Goal: Task Accomplishment & Management: Manage account settings

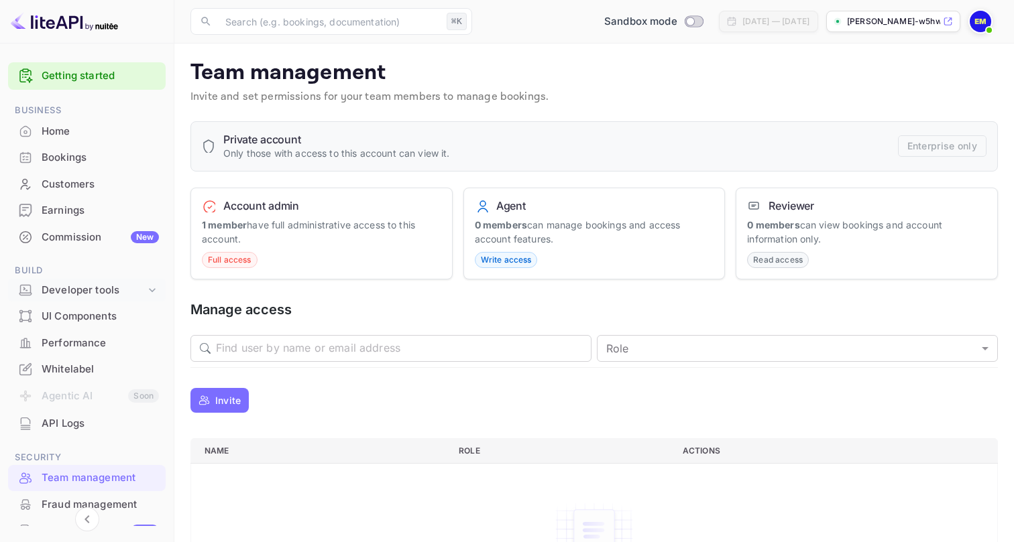
click at [115, 283] on div "Developer tools" at bounding box center [94, 290] width 104 height 15
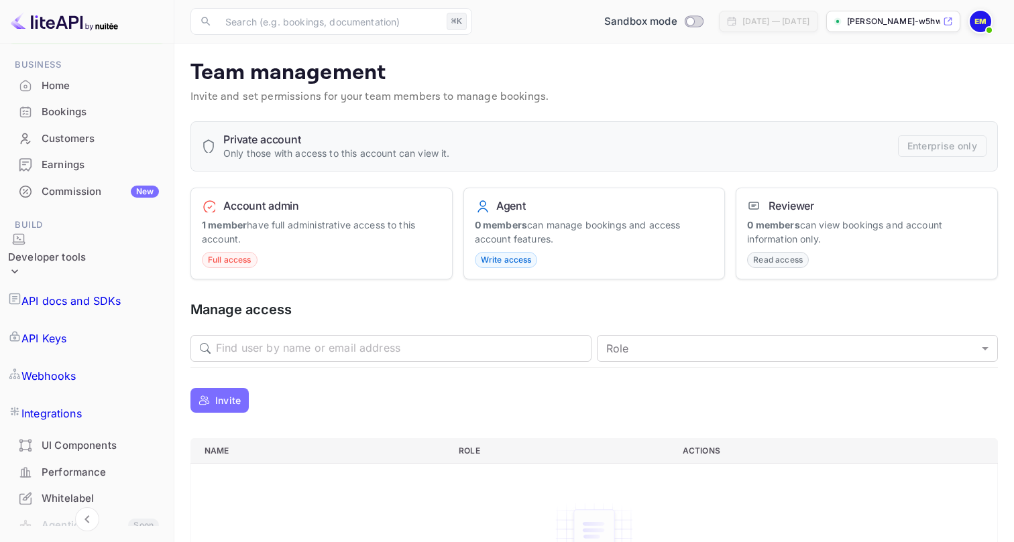
scroll to position [49, 0]
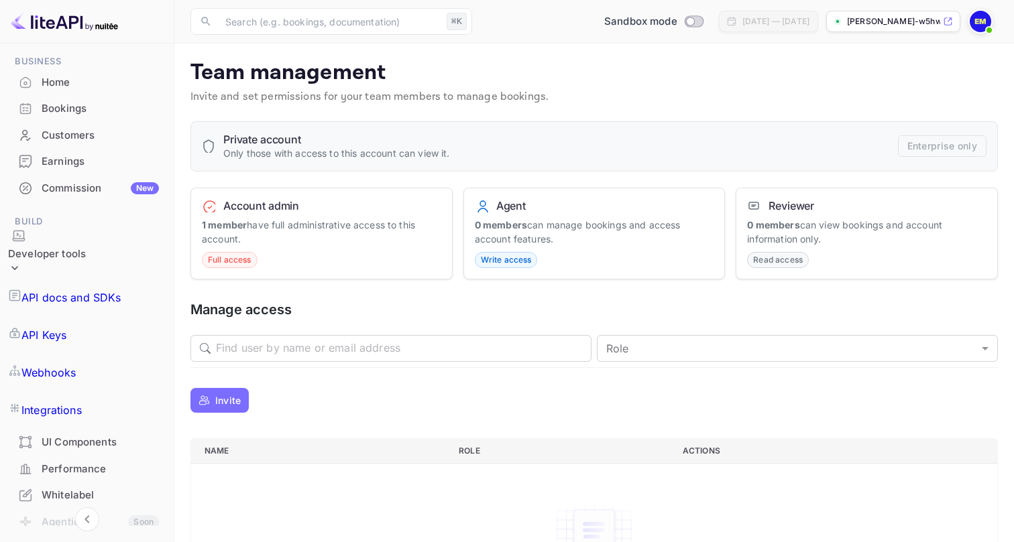
click at [104, 392] on link "Integrations" at bounding box center [87, 411] width 158 height 38
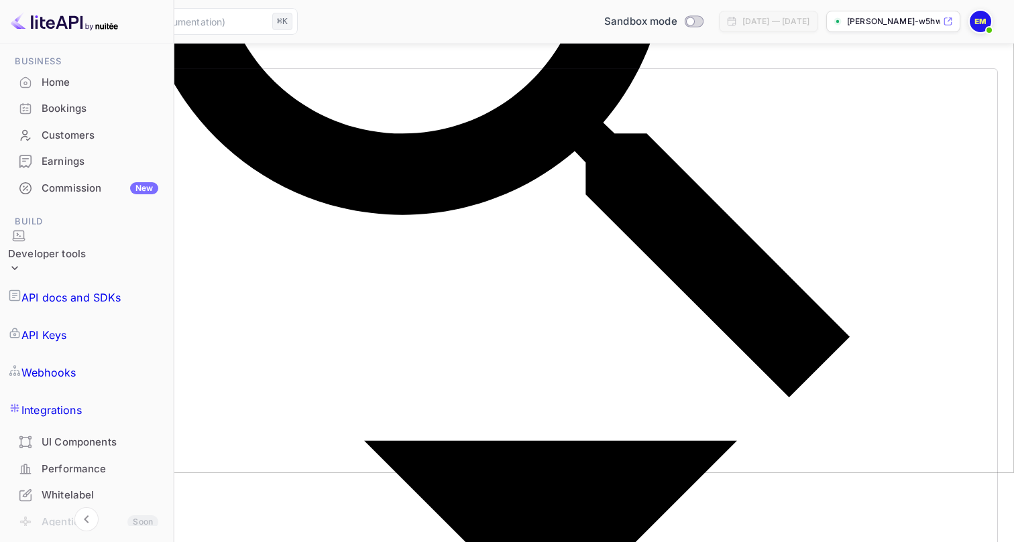
scroll to position [68, 0]
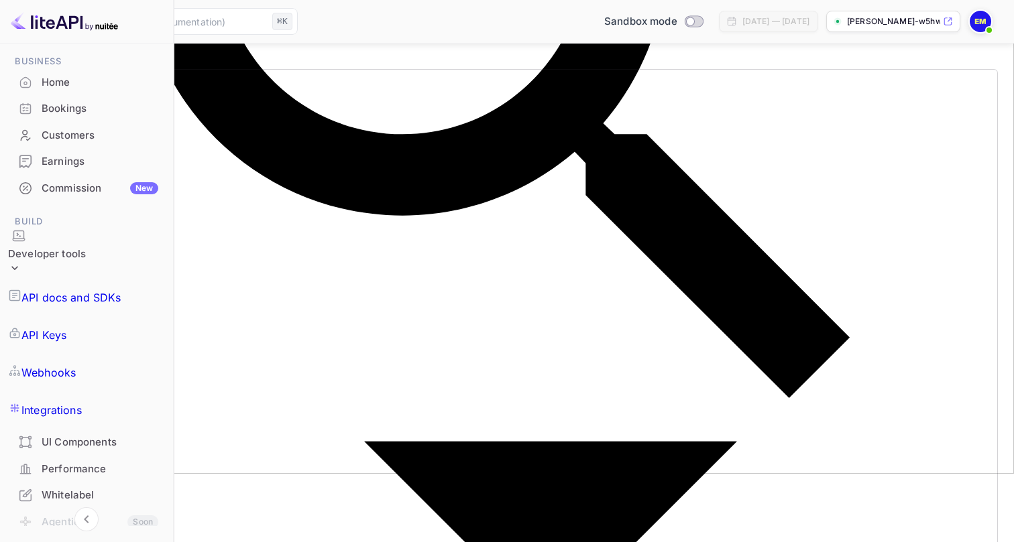
click at [92, 316] on link "API Keys" at bounding box center [86, 335] width 157 height 38
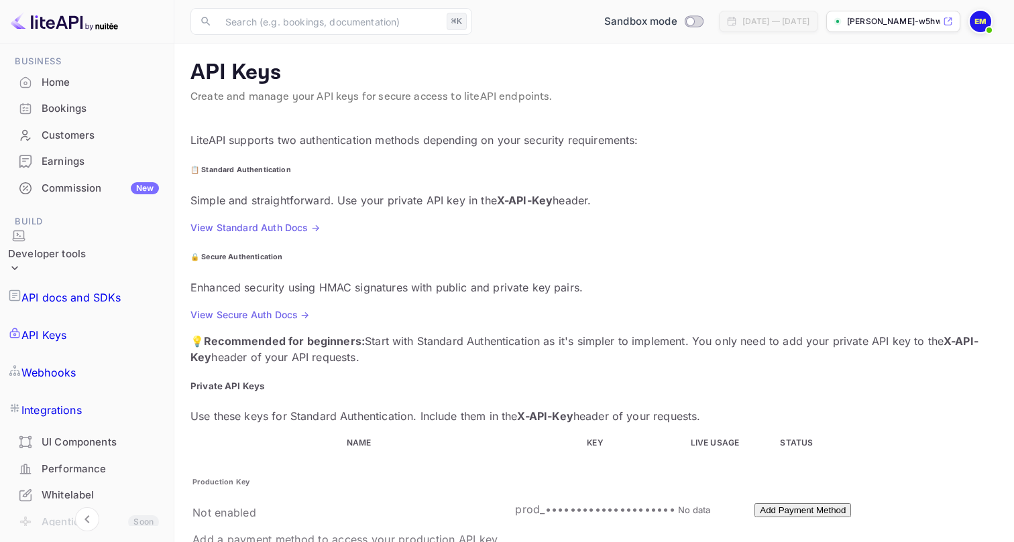
click at [514, 451] on td "prod_•••••••••••••••••••••" at bounding box center [595, 509] width 162 height 117
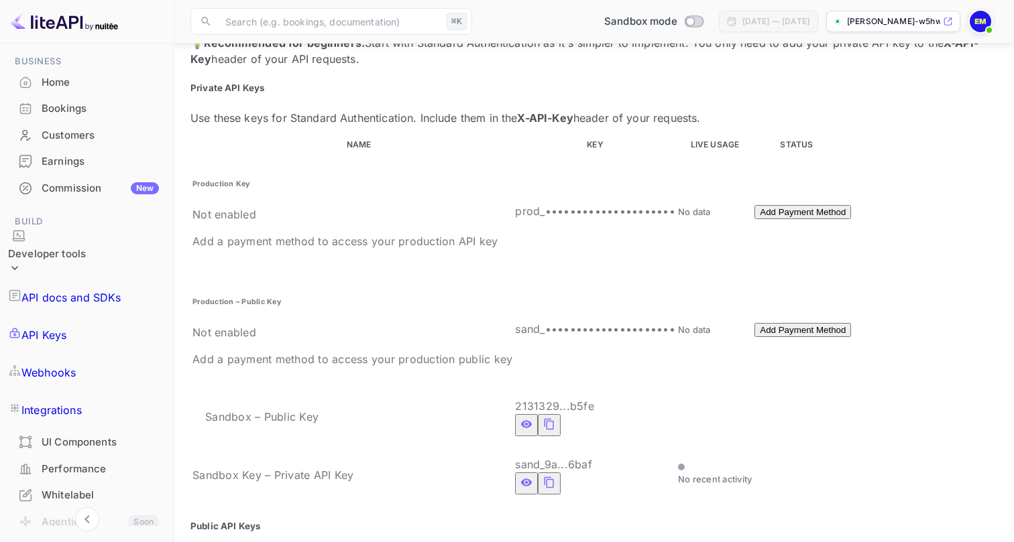
scroll to position [298, 0]
click at [543, 417] on icon "private api keys table" at bounding box center [549, 425] width 12 height 16
click at [543, 475] on icon "private api keys table" at bounding box center [549, 483] width 12 height 16
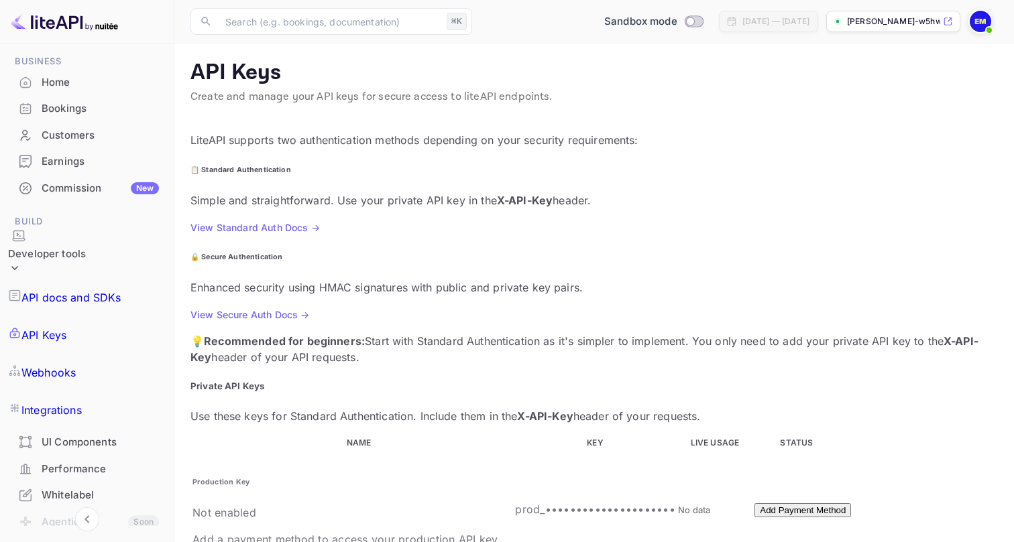
scroll to position [0, 0]
click at [108, 354] on link "Webhooks" at bounding box center [87, 373] width 158 height 38
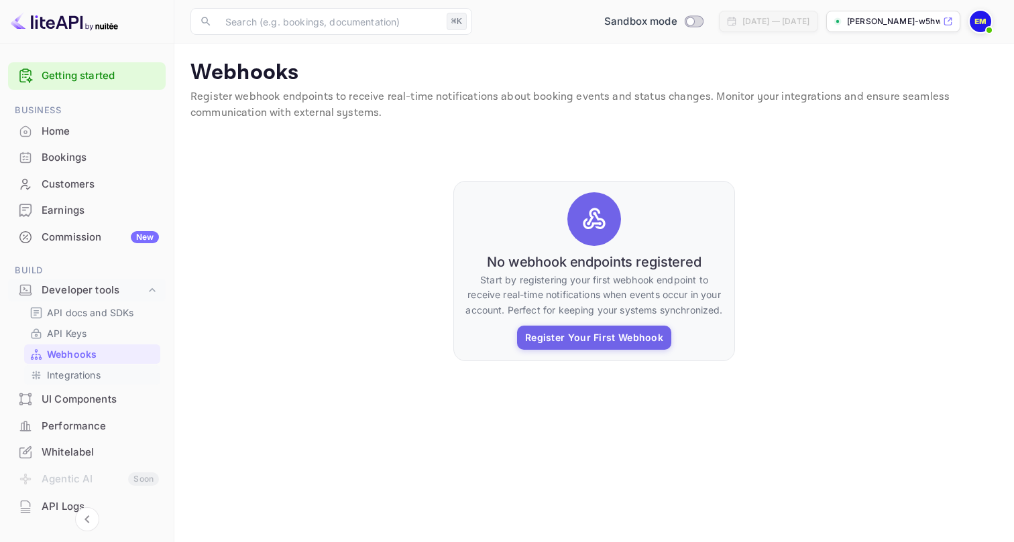
click at [99, 373] on p "Integrations" at bounding box center [74, 375] width 54 height 14
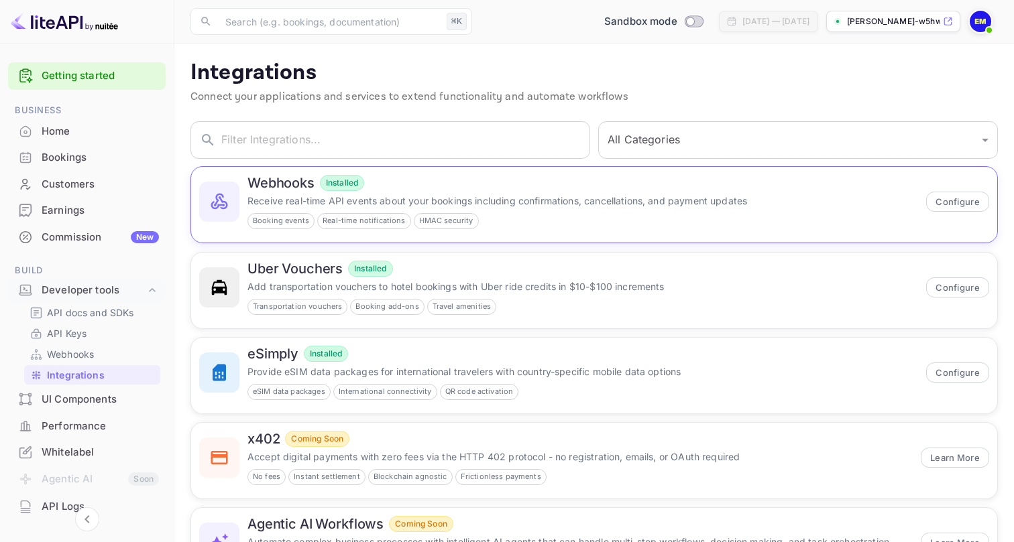
click at [576, 208] on div "Webhooks Installed Receive real-time API events about your bookings including c…" at bounding box center [582, 202] width 670 height 54
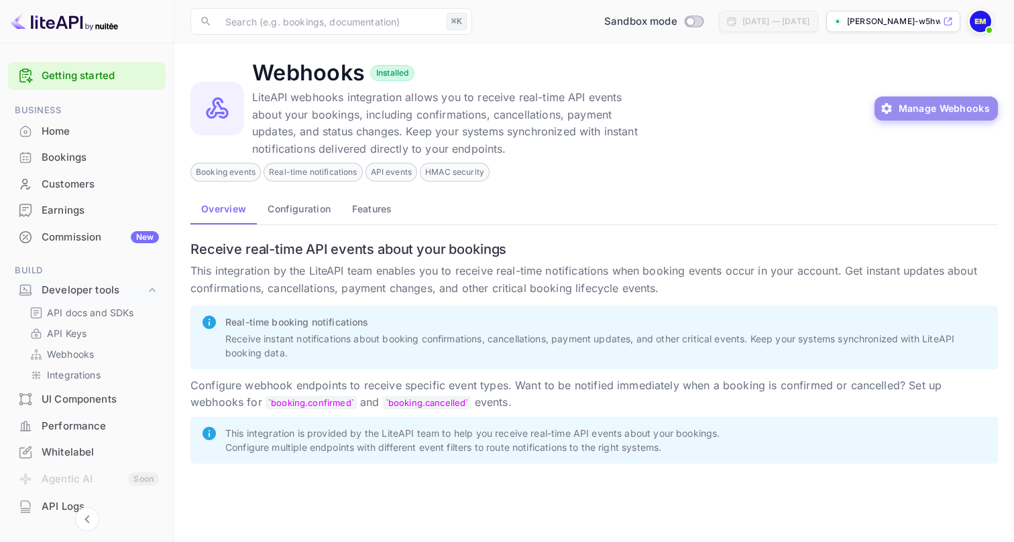
click at [943, 117] on button "Manage Webhooks" at bounding box center [936, 109] width 124 height 24
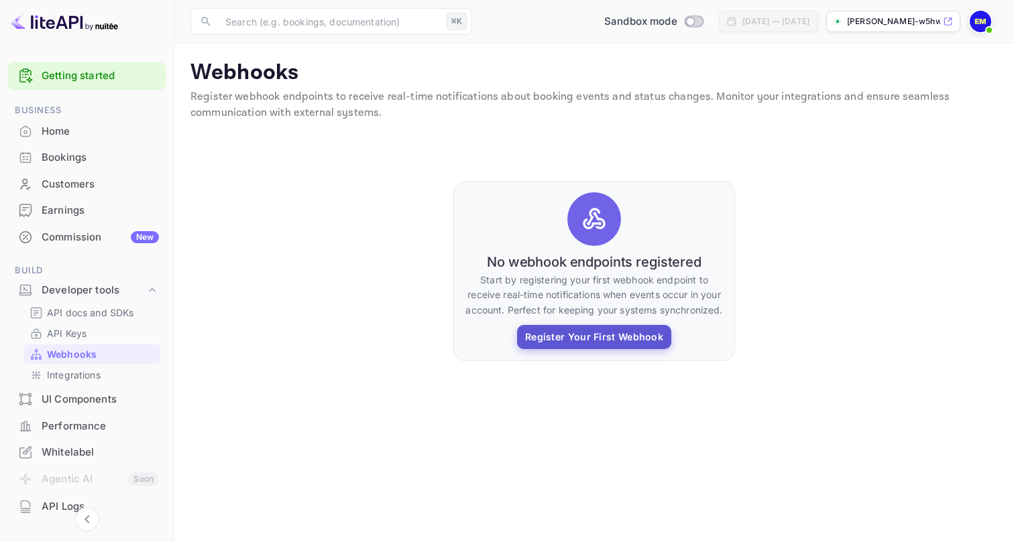
click at [597, 338] on button "Register Your First Webhook" at bounding box center [594, 337] width 154 height 24
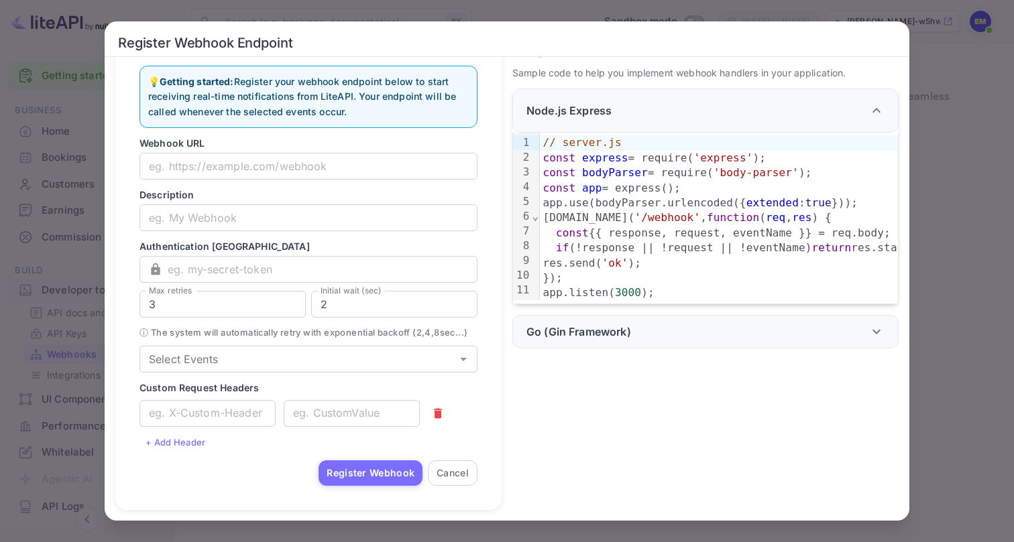
scroll to position [20, 0]
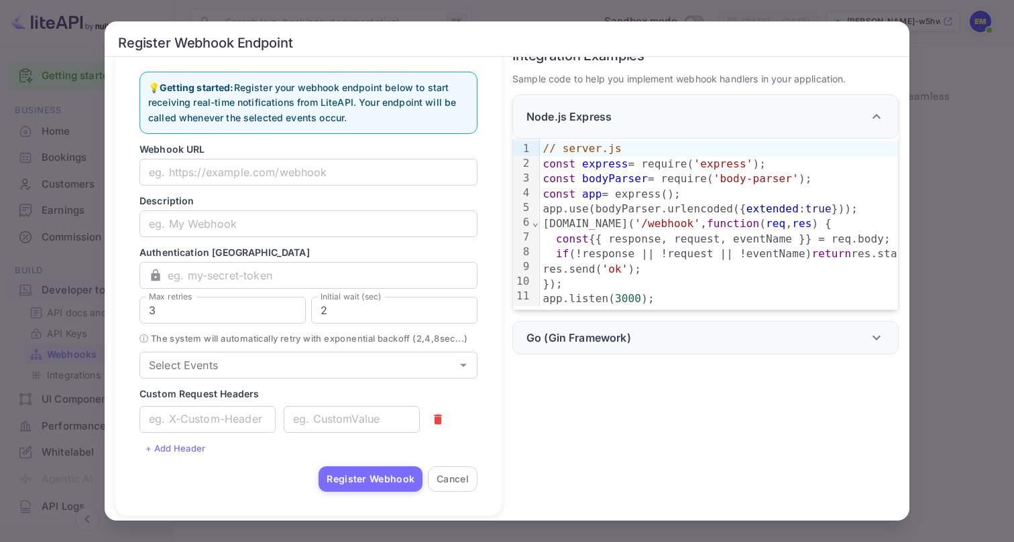
click at [975, 156] on div "Register Webhook Endpoint 💡 Getting started: Register your webhook endpoint bel…" at bounding box center [507, 271] width 1014 height 542
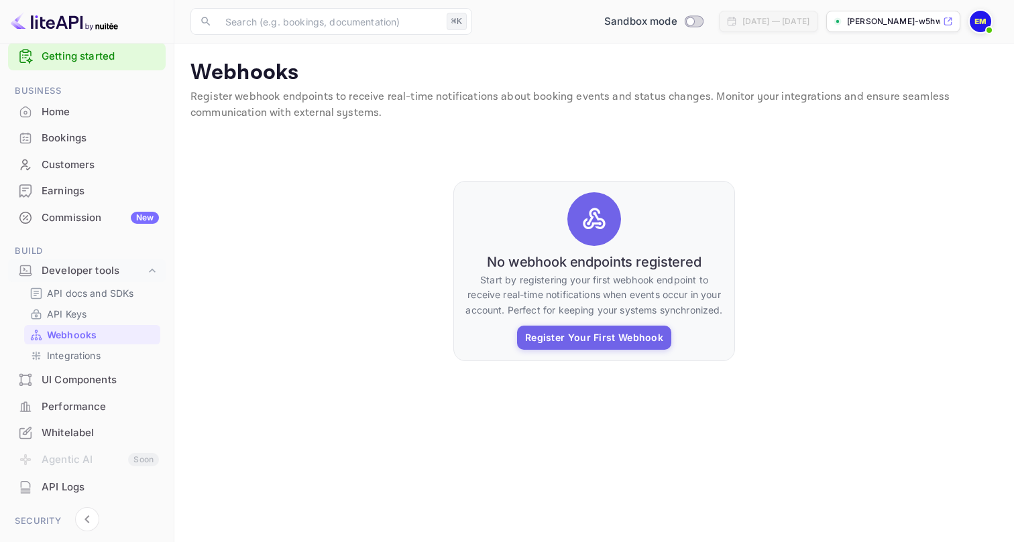
scroll to position [34, 0]
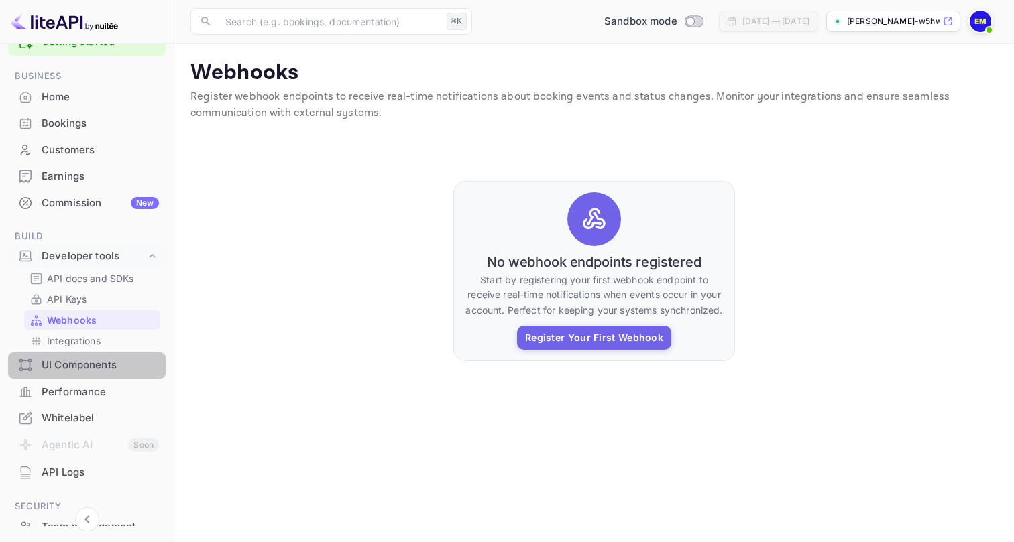
click at [113, 363] on div "UI Components" at bounding box center [100, 365] width 117 height 15
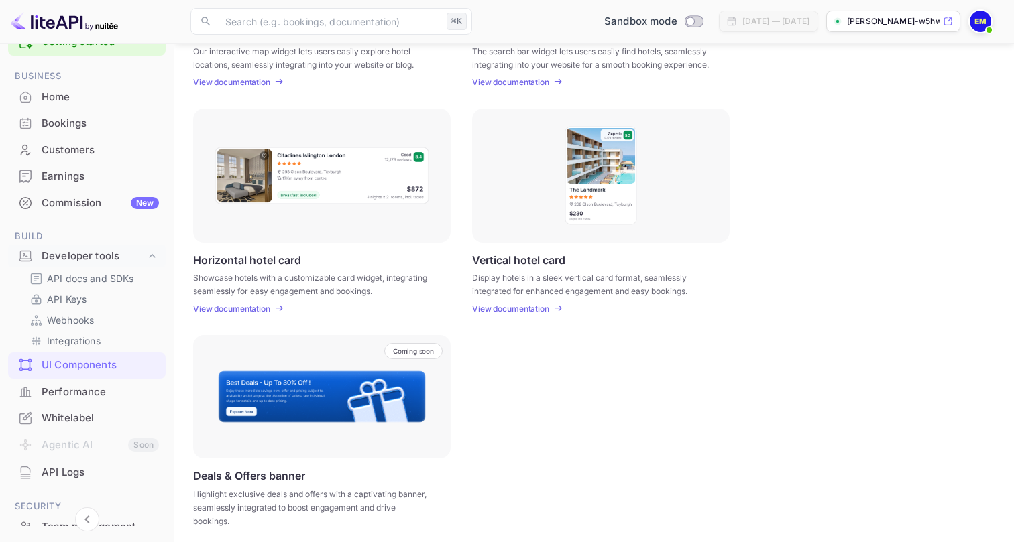
scroll to position [355, 0]
click at [530, 310] on p "View documentation" at bounding box center [510, 308] width 77 height 10
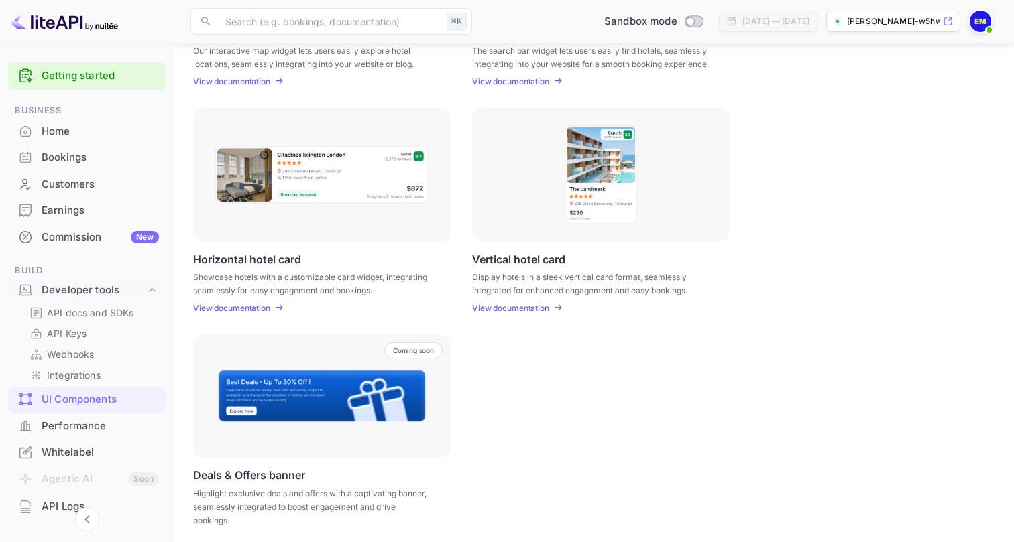
scroll to position [0, 0]
click at [83, 183] on div "Customers" at bounding box center [100, 184] width 117 height 15
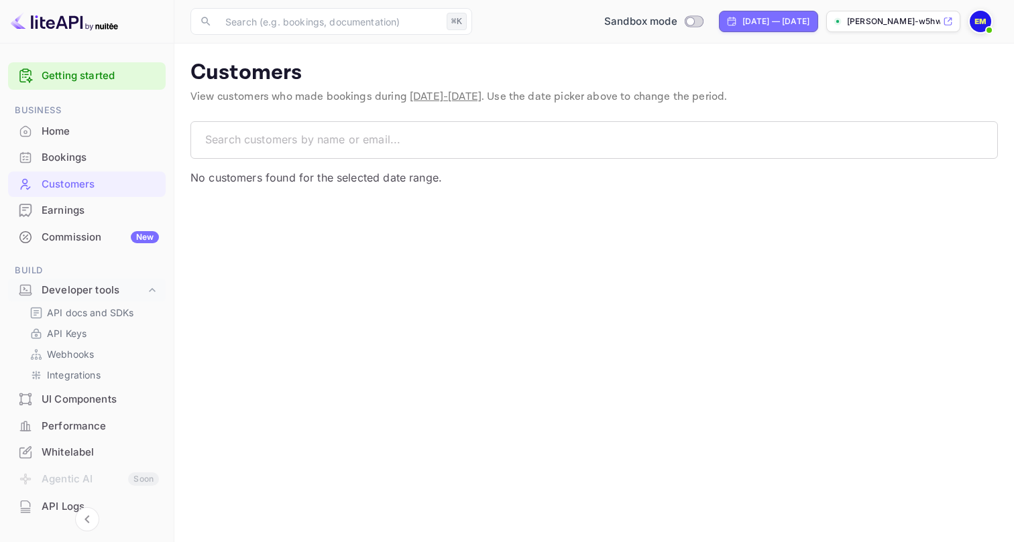
click at [980, 19] on img at bounding box center [979, 21] width 21 height 21
click at [676, 20] on input "Switch to Production mode" at bounding box center [689, 21] width 27 height 9
checkbox input "false"
click at [661, 322] on div at bounding box center [507, 271] width 1014 height 542
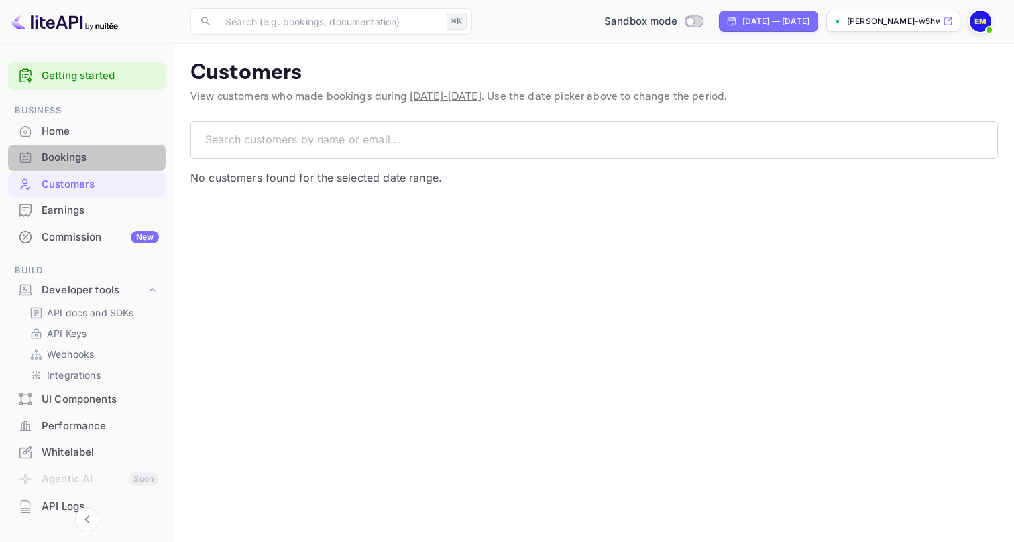
click at [65, 155] on div "Bookings" at bounding box center [100, 157] width 117 height 15
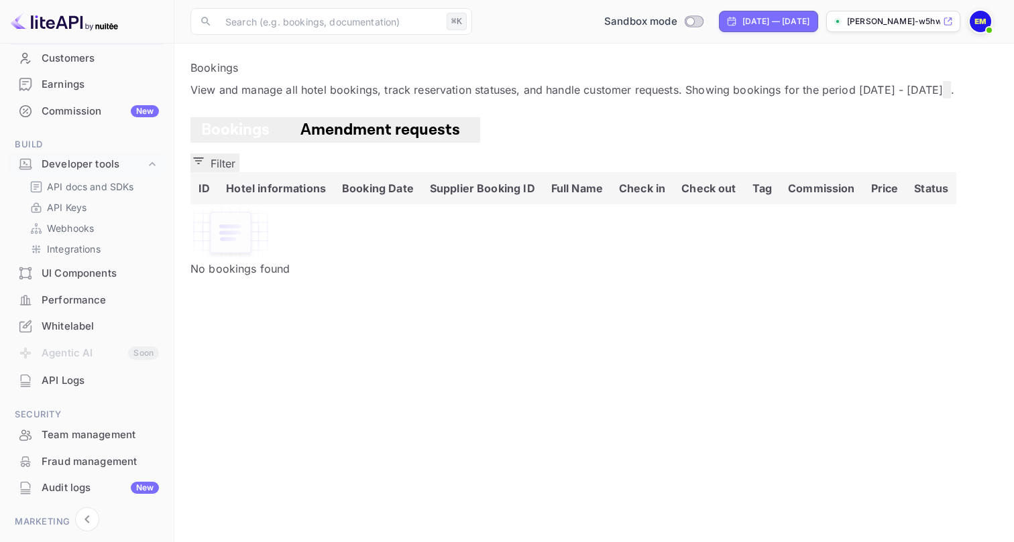
scroll to position [129, 0]
click at [94, 198] on link "API Keys" at bounding box center [92, 205] width 125 height 14
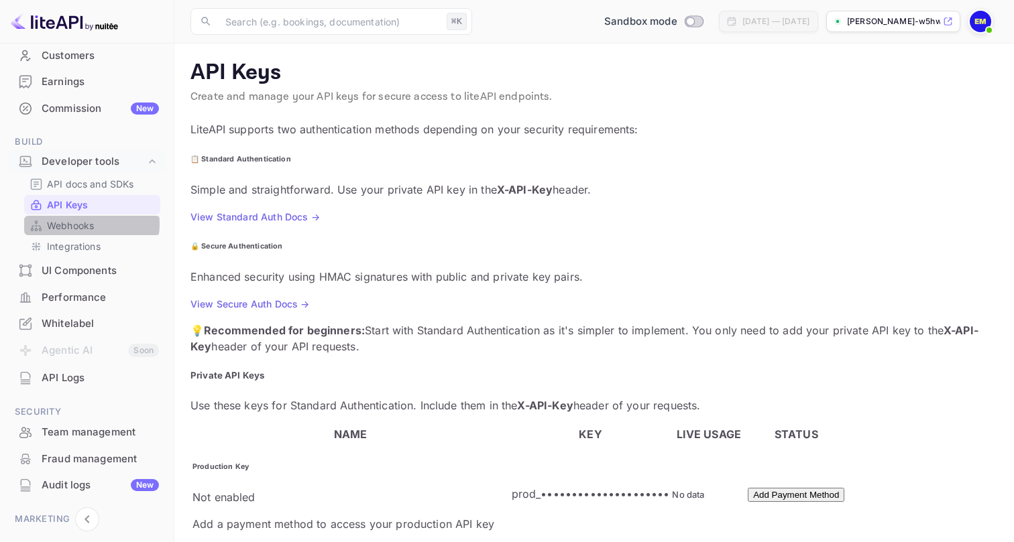
click at [88, 221] on p "Webhooks" at bounding box center [70, 226] width 47 height 14
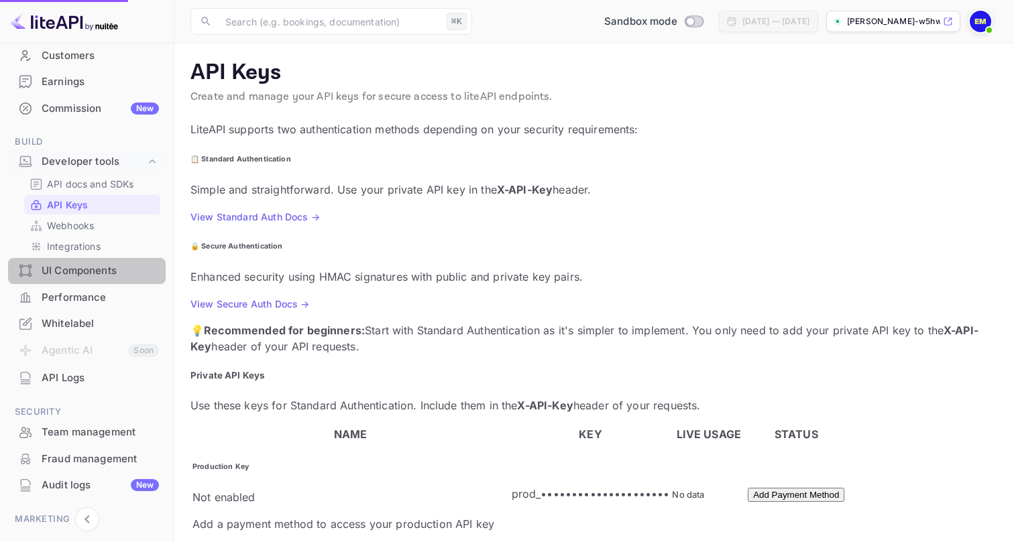
click at [100, 271] on div "UI Components" at bounding box center [100, 270] width 117 height 15
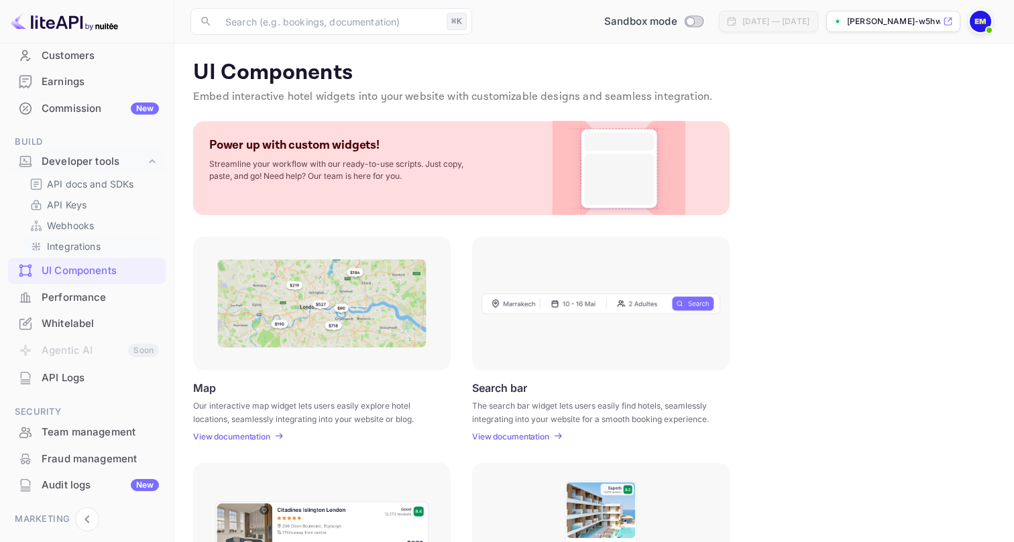
click at [91, 249] on p "Integrations" at bounding box center [74, 246] width 54 height 14
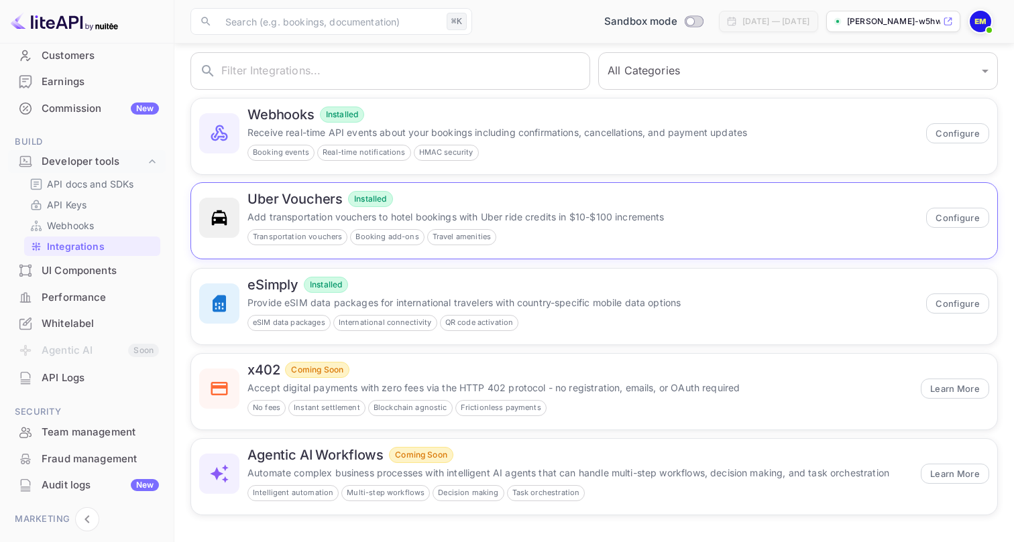
scroll to position [68, 0]
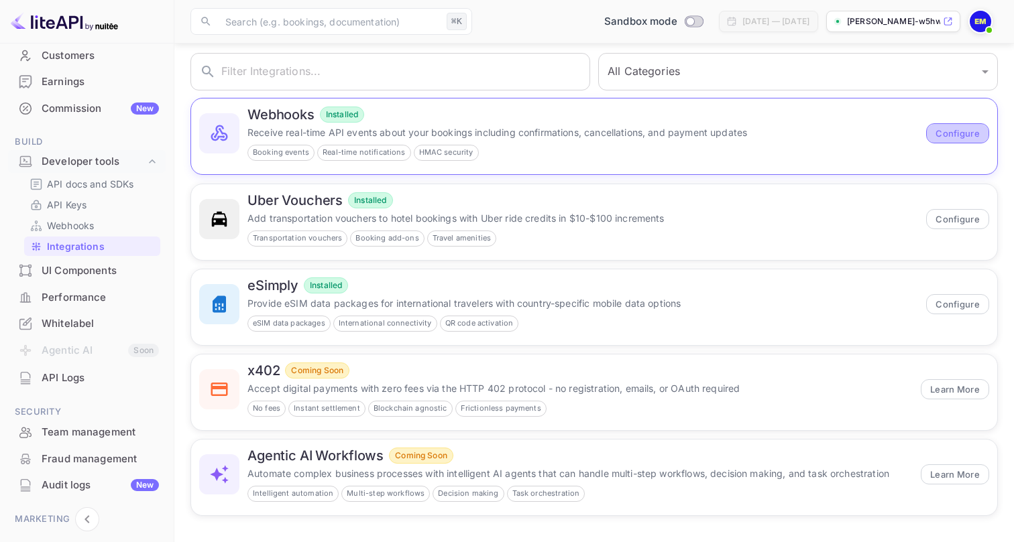
click at [962, 137] on button "Configure" at bounding box center [957, 133] width 63 height 20
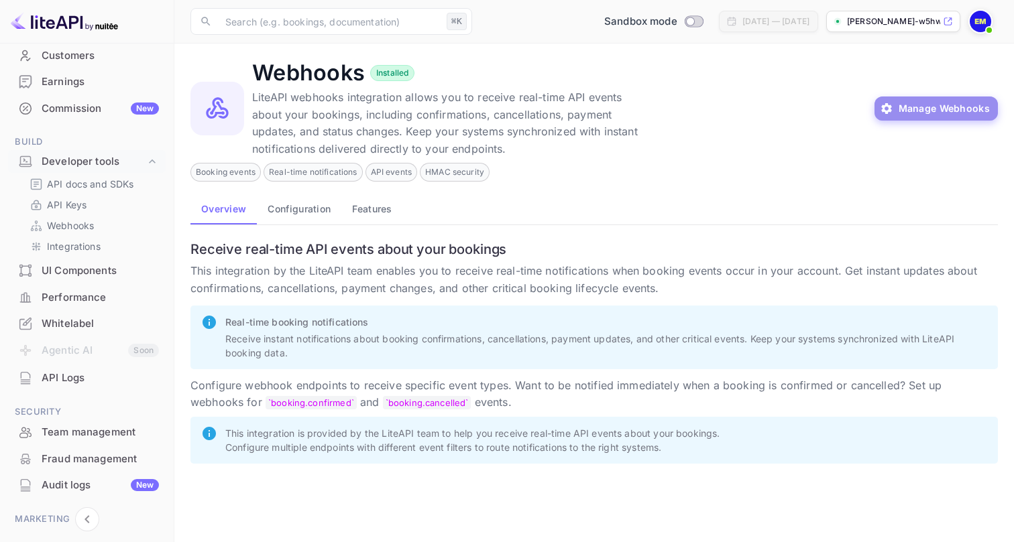
click at [942, 103] on button "Manage Webhooks" at bounding box center [936, 109] width 124 height 24
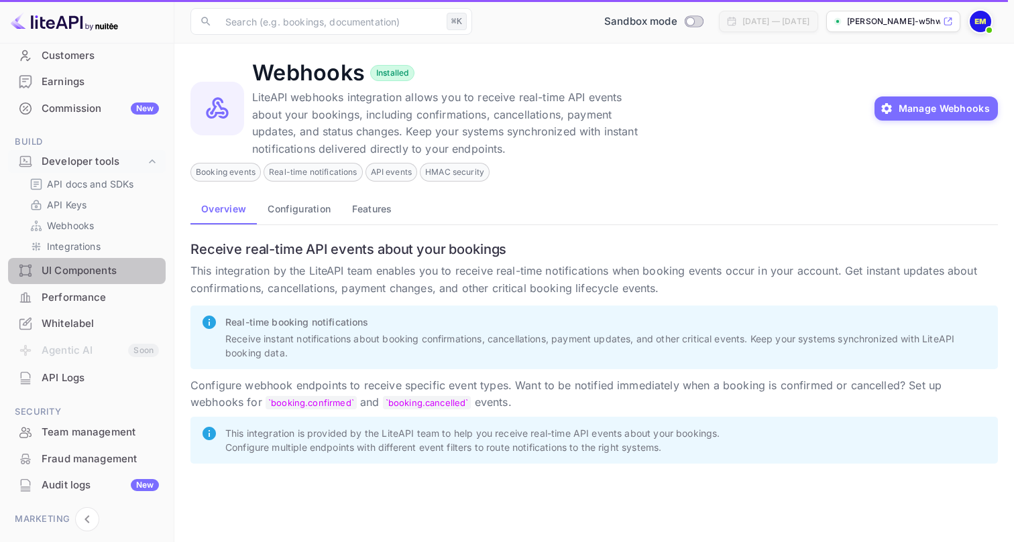
click at [82, 268] on div "UI Components" at bounding box center [100, 270] width 117 height 15
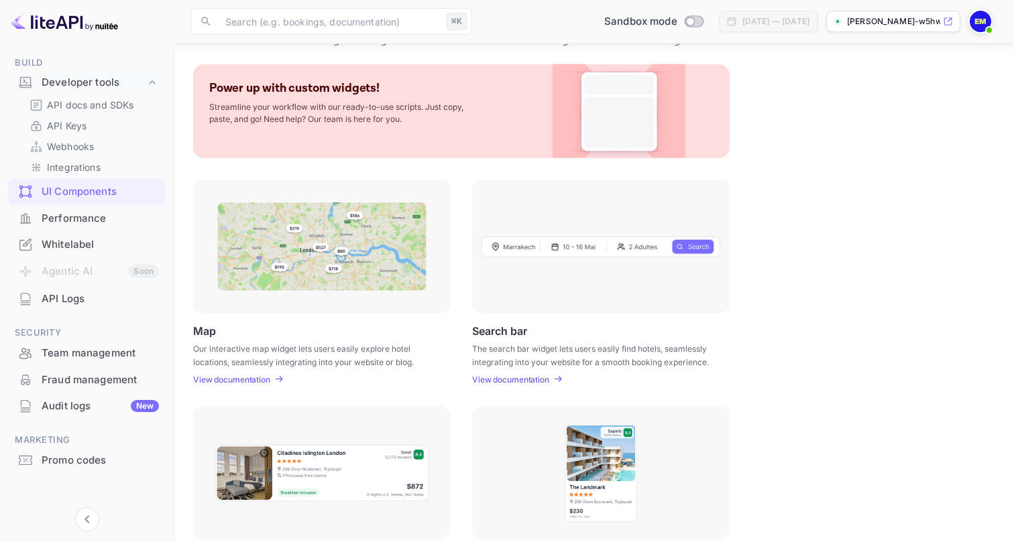
scroll to position [207, 0]
click at [121, 296] on div "API Logs" at bounding box center [100, 299] width 117 height 15
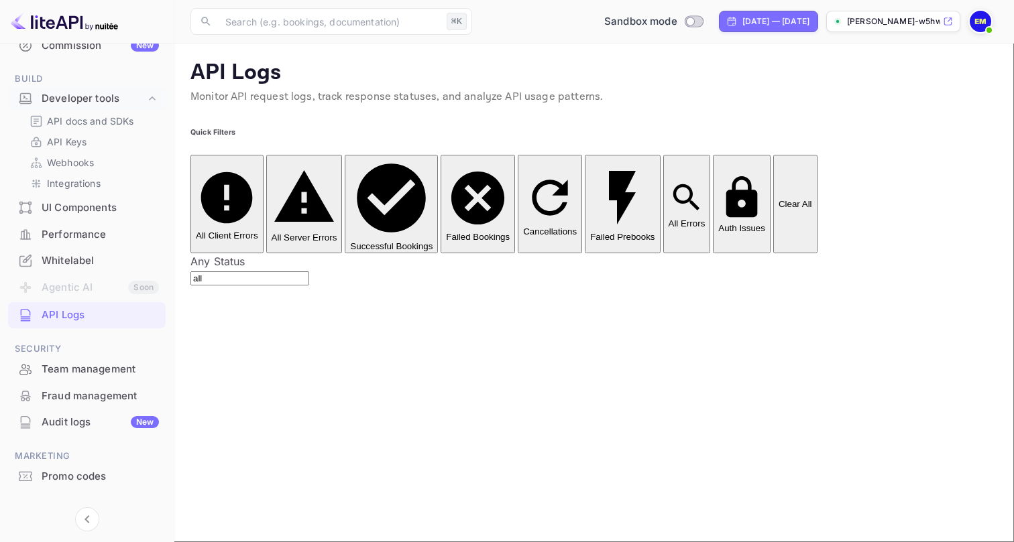
scroll to position [178, 0]
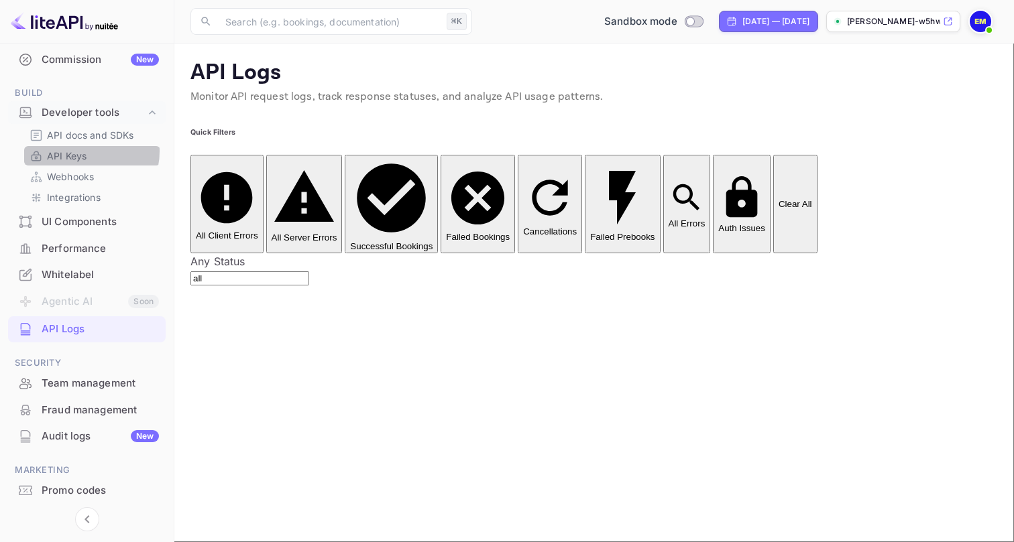
click at [86, 149] on p "API Keys" at bounding box center [67, 156] width 40 height 14
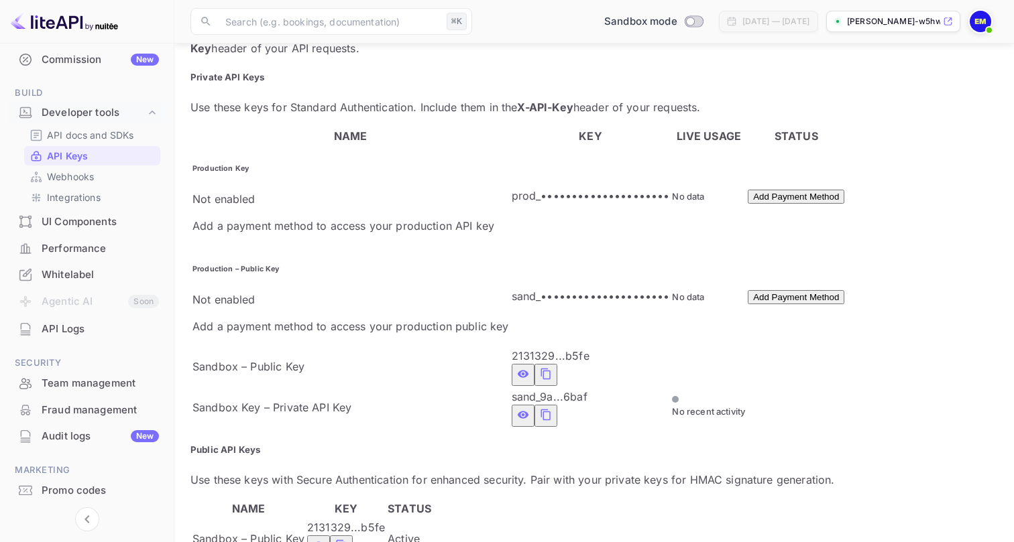
scroll to position [298, 0]
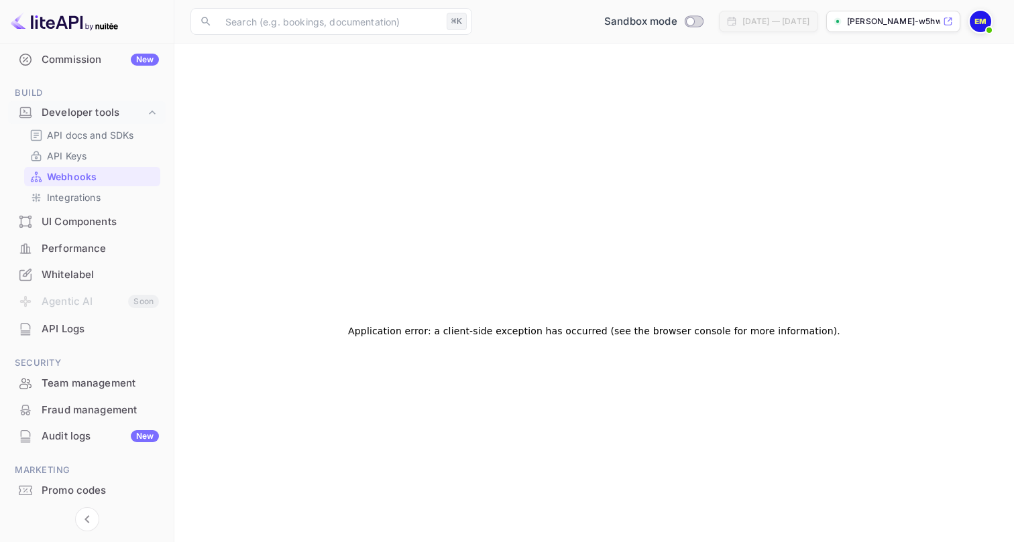
click at [534, 93] on div "Application error: a client-side exception has occurred (see the browser consol…" at bounding box center [593, 331] width 807 height 542
click at [963, 14] on div "Sandbox mode Aug 22, 2025 — Sep 21, 2025 ernest-motovylin-w5hwo..." at bounding box center [737, 21] width 520 height 24
click at [980, 16] on img at bounding box center [979, 21] width 21 height 21
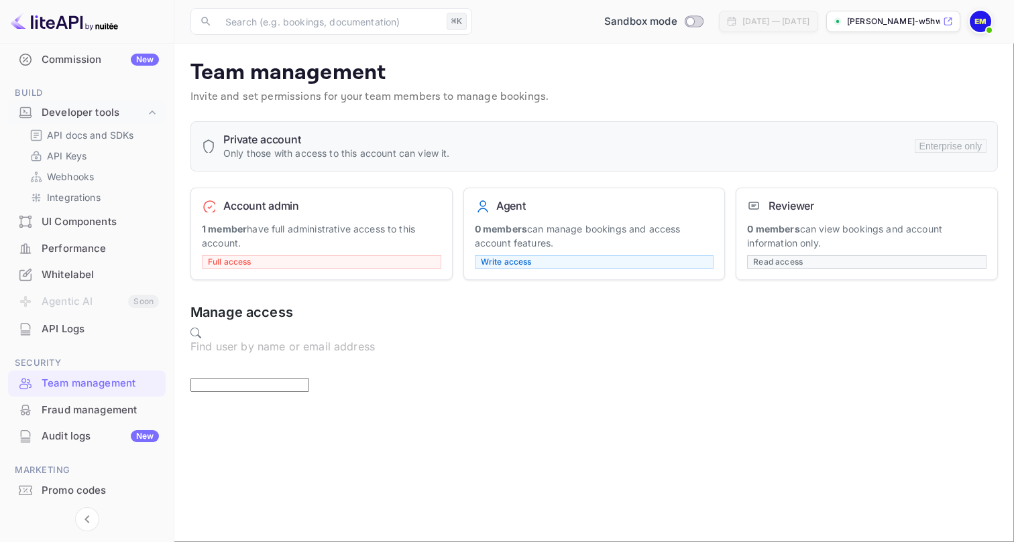
click at [354, 240] on p "1 member have full administrative access to this account." at bounding box center [321, 236] width 239 height 28
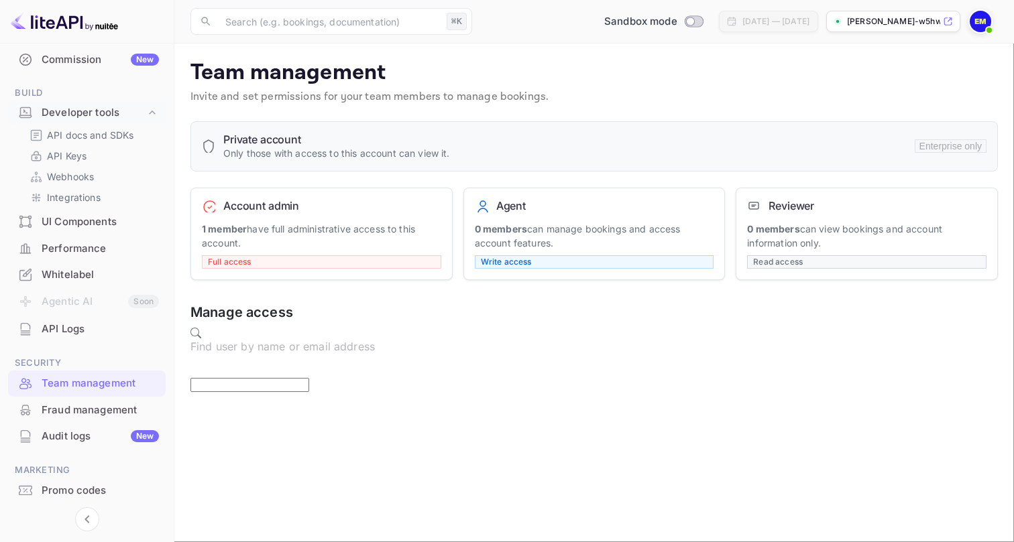
click at [371, 339] on input "text" at bounding box center [598, 346] width 817 height 27
paste input "dvichikov@gmail.com"
type input "dvichikov@gmail.com"
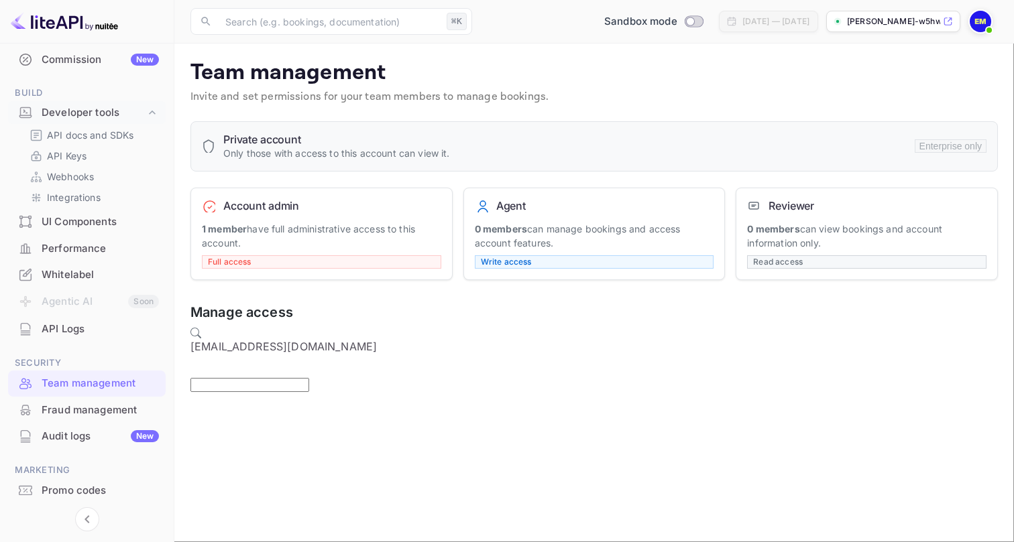
type input "admin"
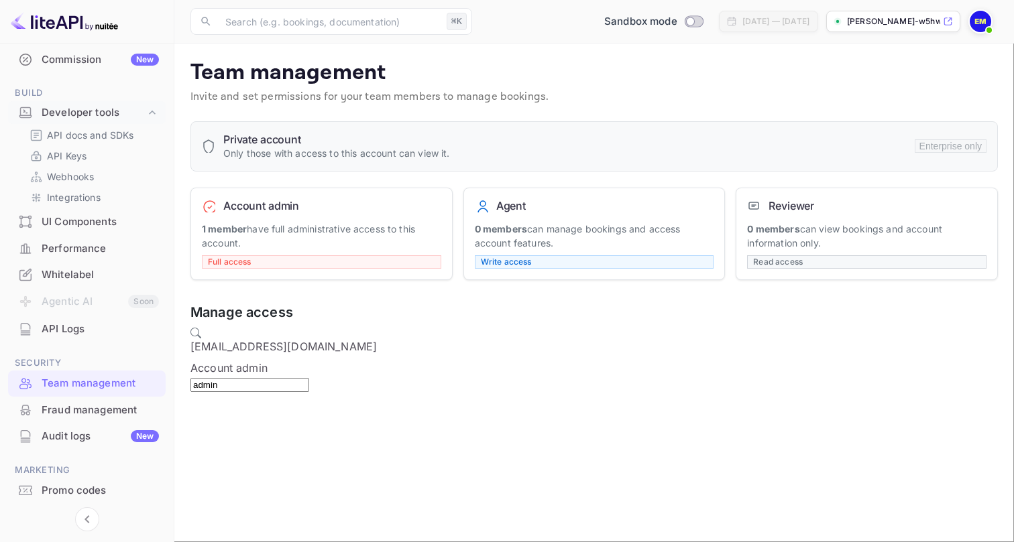
paste input "dvichikov@gmail.com"
type input "dvichikov@gmail.com"
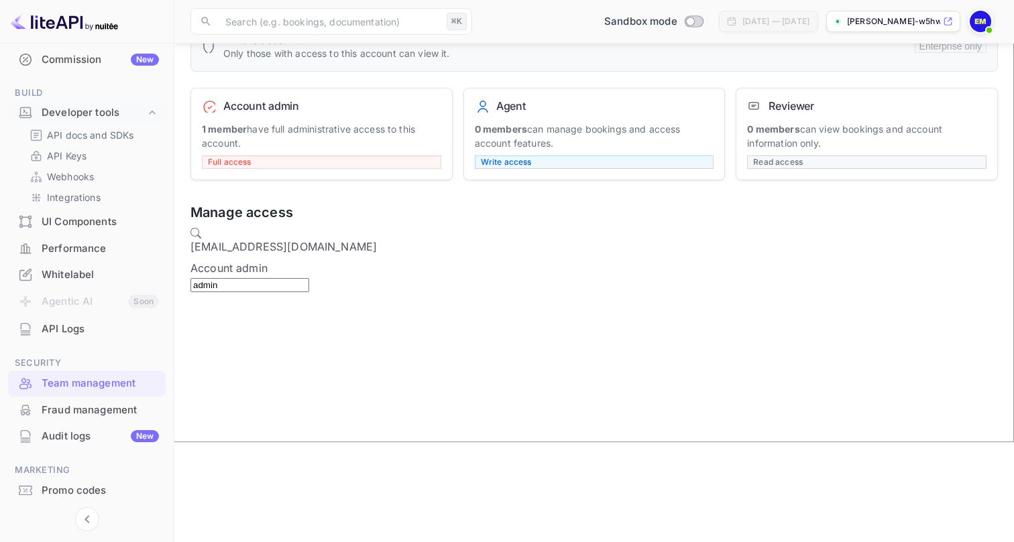
scroll to position [99, 0]
paste input "dvichikov@gmail.com"
type input "dvichikov@gmail.com"
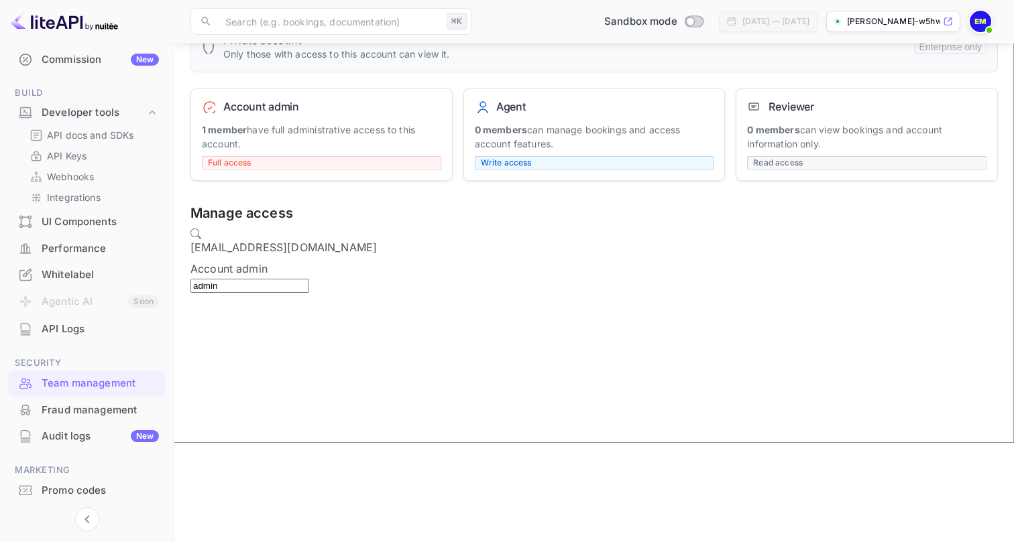
click at [347, 312] on input "Agent Can manage bookings" at bounding box center [507, 172] width 1014 height 542
radio input "true"
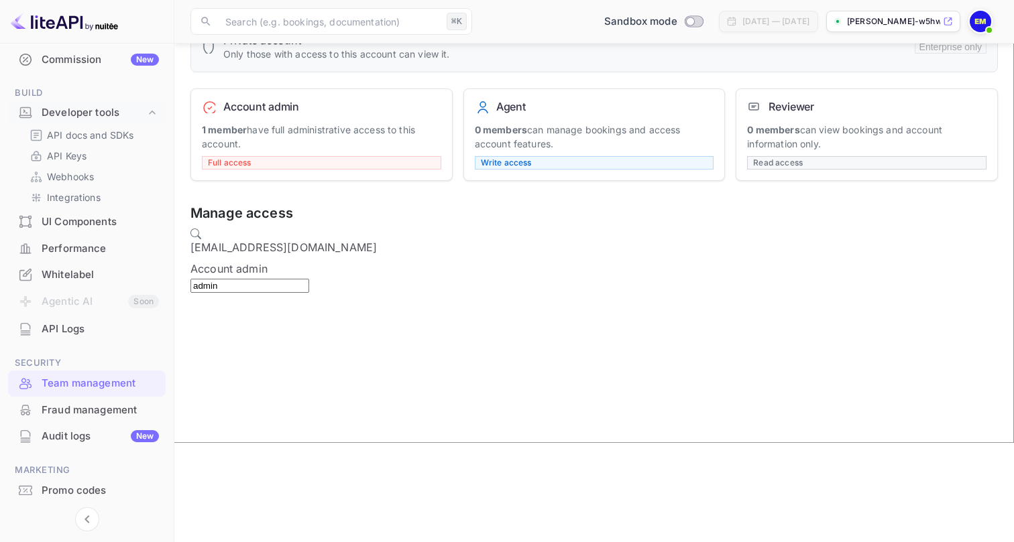
click at [238, 161] on span "Full access" at bounding box center [229, 163] width 54 height 10
click at [84, 515] on icon "Collapse navigation" at bounding box center [87, 520] width 16 height 16
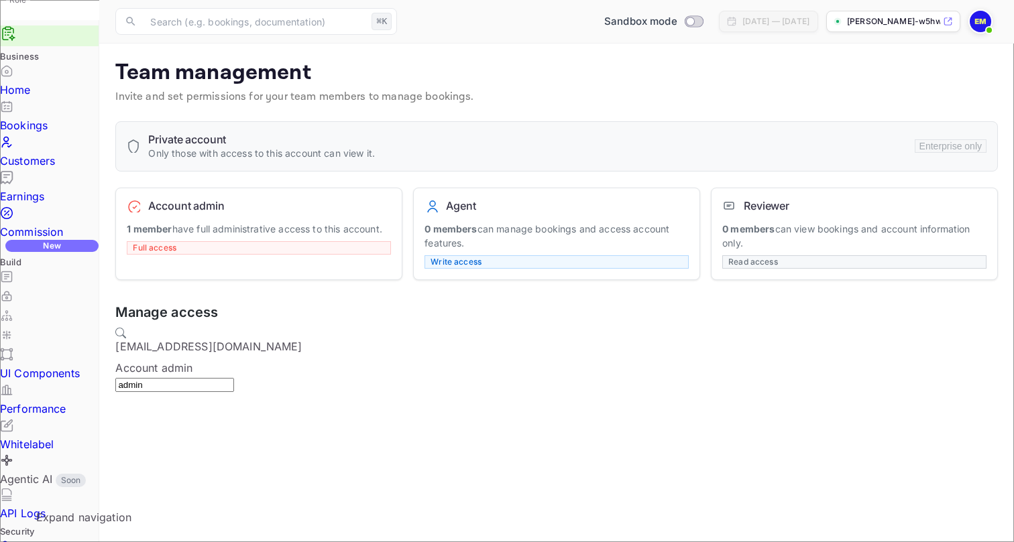
scroll to position [0, 0]
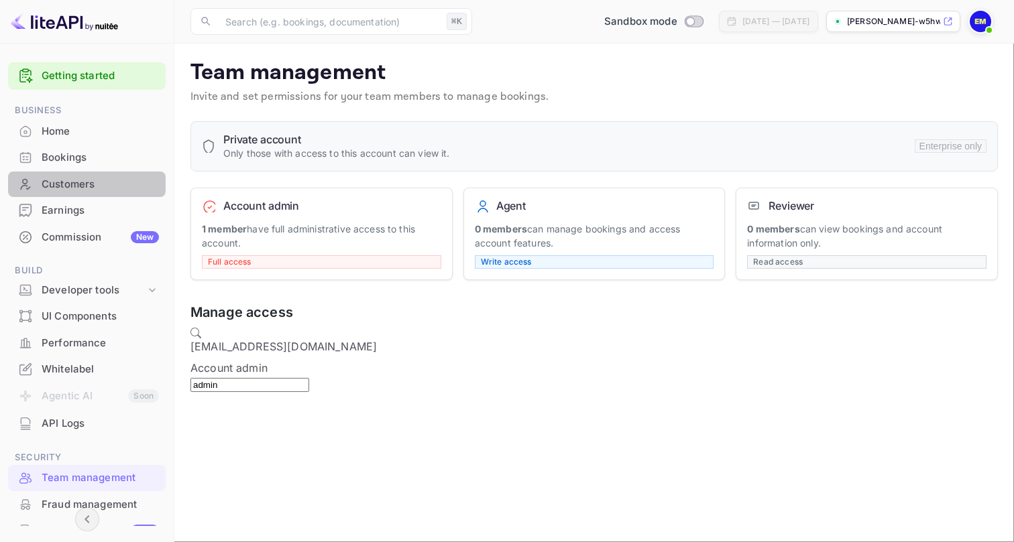
click at [101, 190] on div "Customers" at bounding box center [87, 185] width 158 height 26
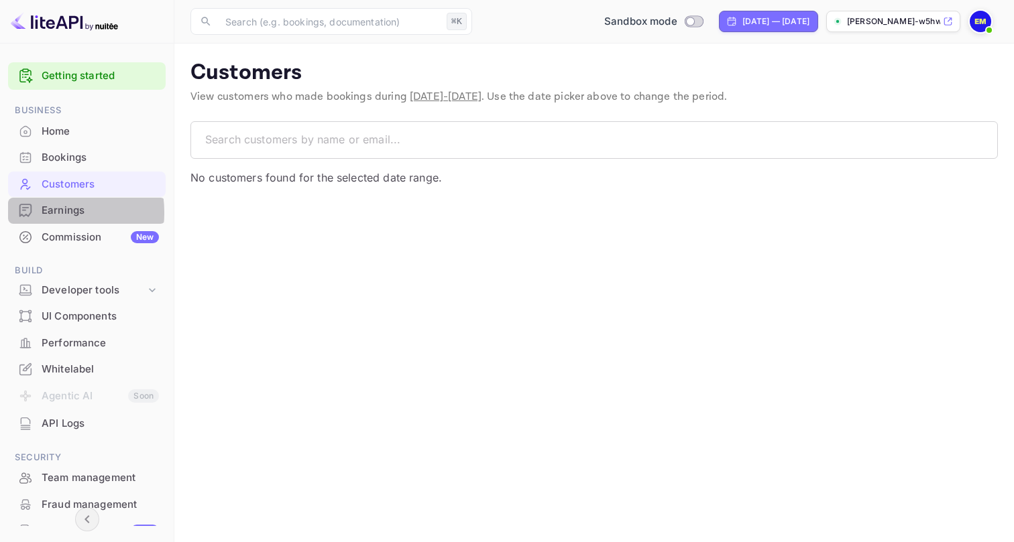
click at [38, 211] on div "Earnings" at bounding box center [87, 211] width 158 height 26
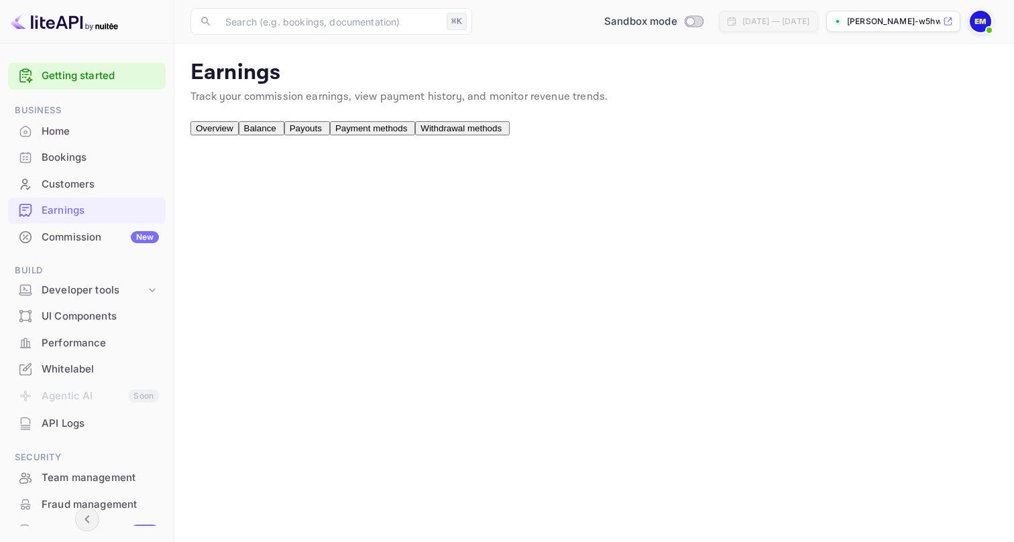
click at [276, 133] on span "Balance" at bounding box center [260, 128] width 32 height 10
click at [233, 133] on span "Overview" at bounding box center [215, 128] width 38 height 10
click at [104, 80] on link "Getting started" at bounding box center [100, 75] width 117 height 15
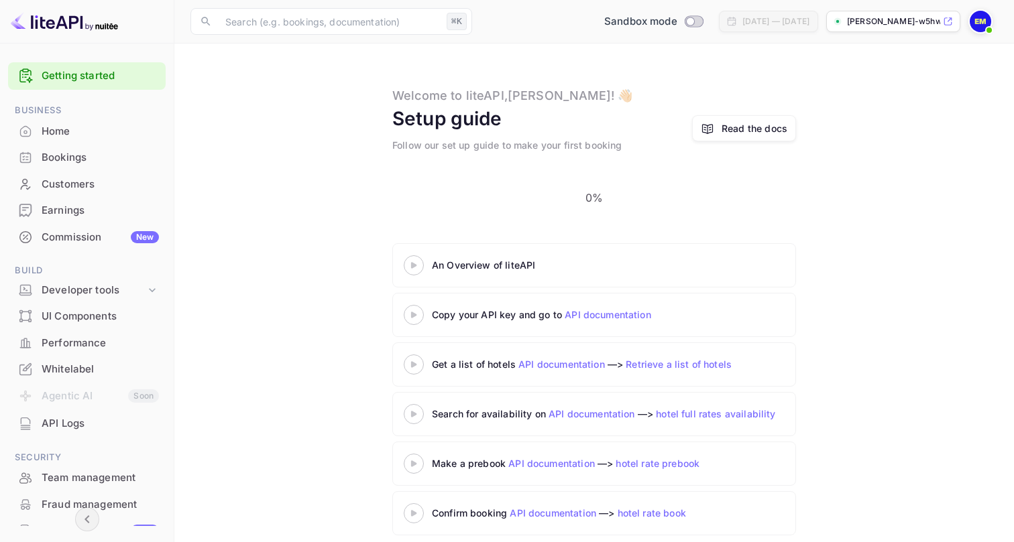
click at [415, 262] on 3 at bounding box center [413, 265] width 5 height 6
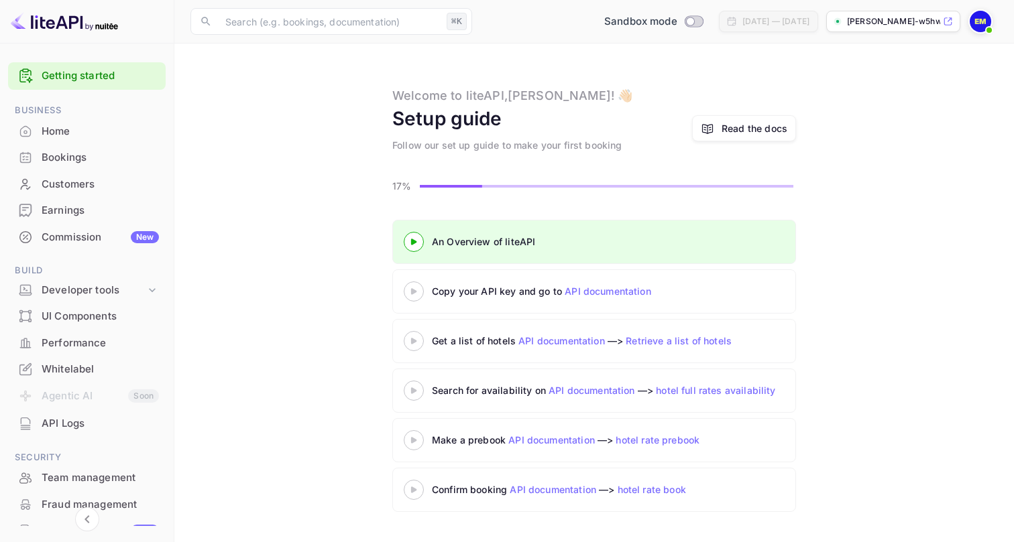
click at [414, 290] on 3 at bounding box center [413, 291] width 5 height 6
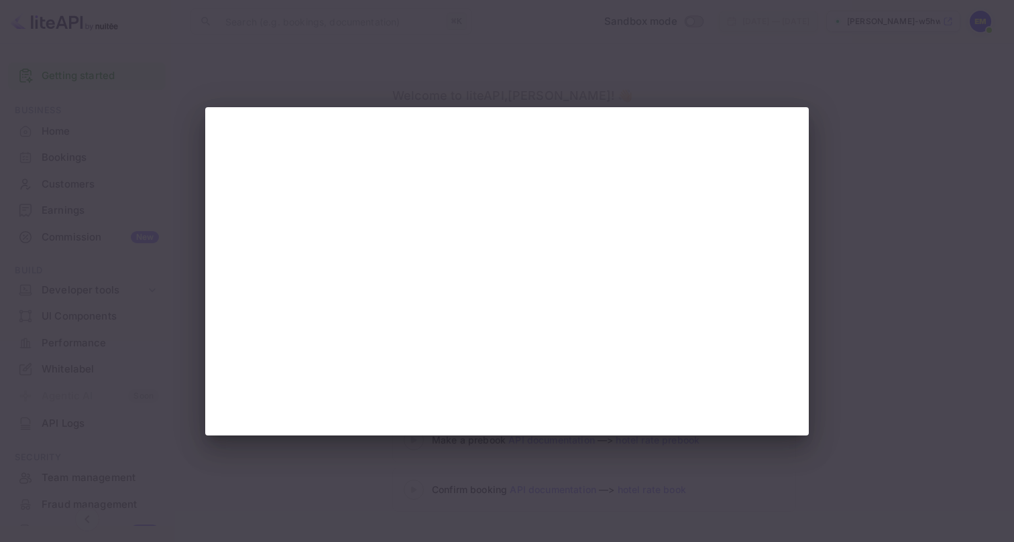
click at [644, 86] on div at bounding box center [507, 271] width 1014 height 542
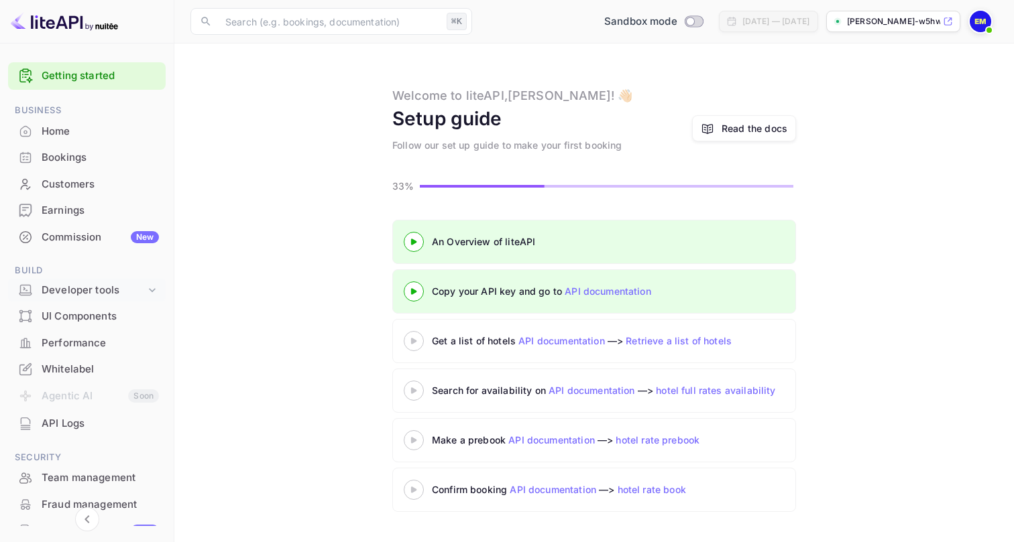
click at [101, 292] on div "Developer tools" at bounding box center [94, 290] width 104 height 15
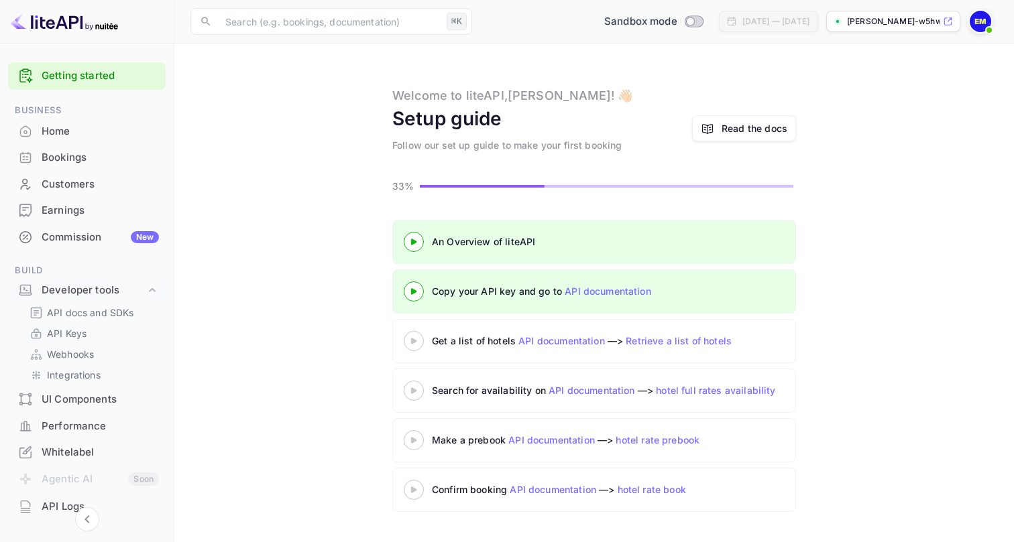
click at [86, 333] on p "API Keys" at bounding box center [67, 334] width 40 height 14
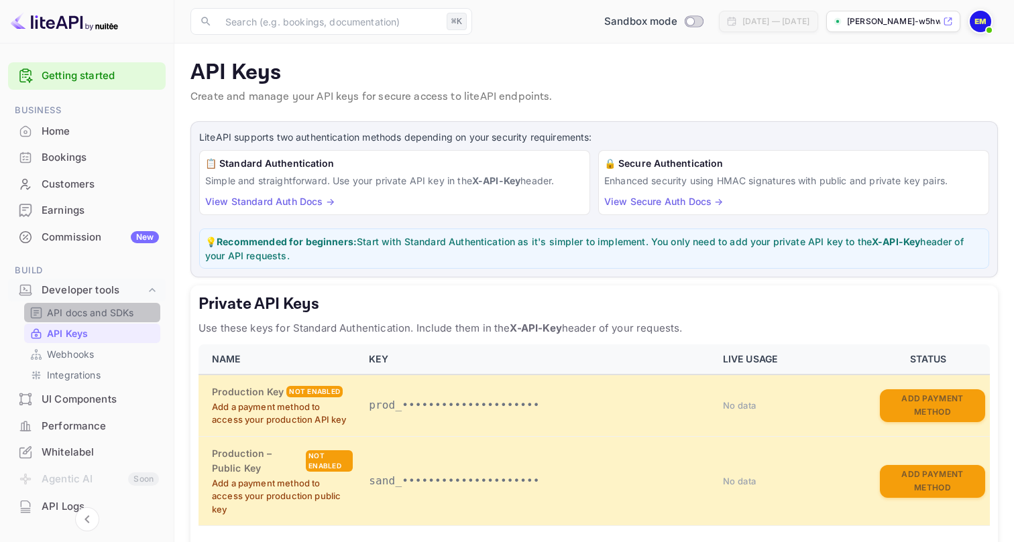
click at [101, 310] on p "API docs and SDKs" at bounding box center [90, 313] width 87 height 14
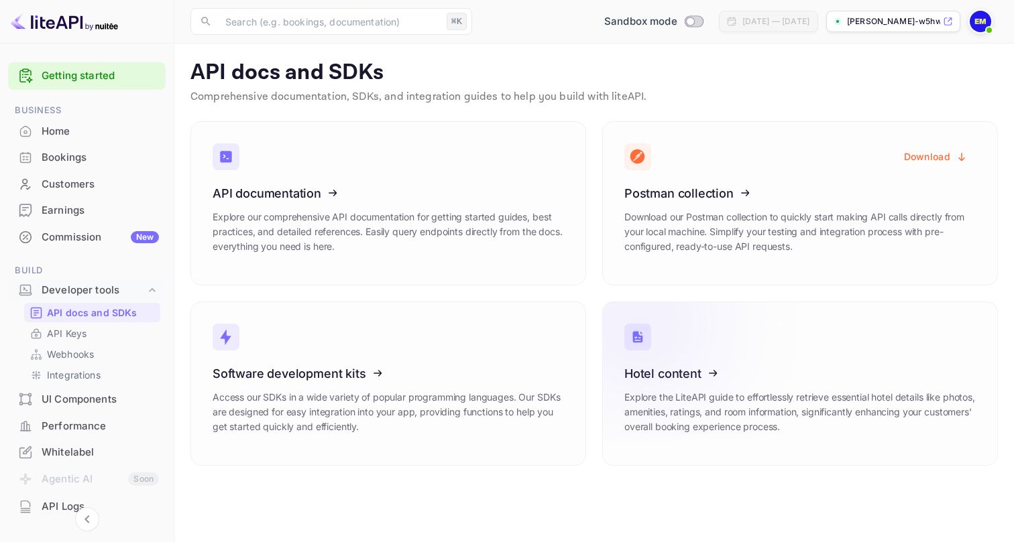
click at [740, 390] on icon at bounding box center [707, 371] width 209 height 138
click at [289, 198] on icon at bounding box center [295, 191] width 209 height 138
click at [316, 196] on icon at bounding box center [295, 191] width 209 height 138
click at [316, 371] on icon at bounding box center [295, 371] width 209 height 138
